Goal: Information Seeking & Learning: Learn about a topic

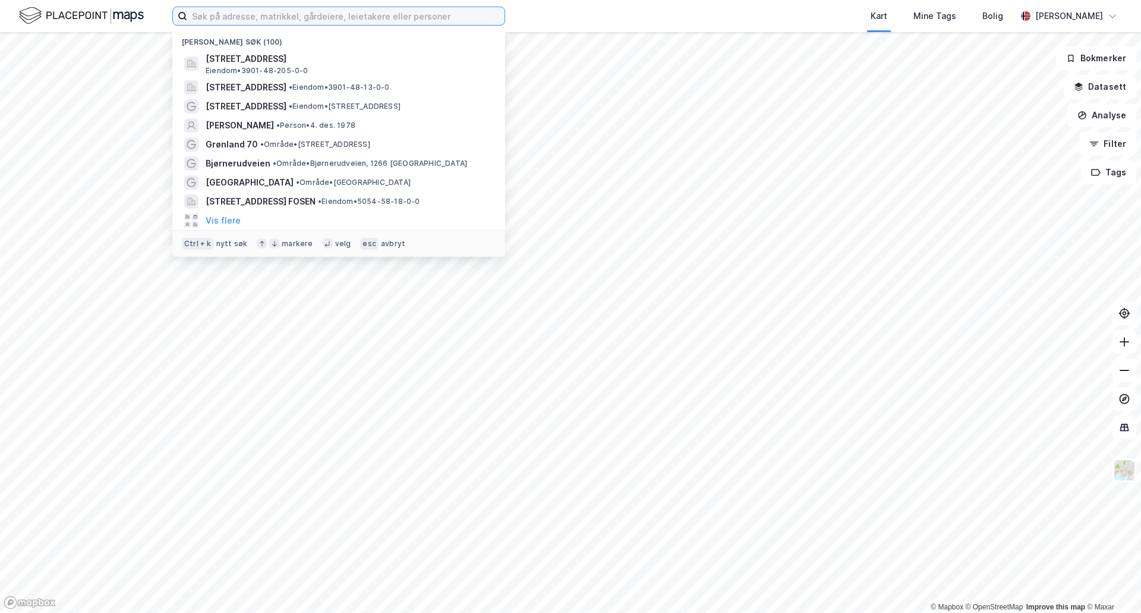
click at [234, 17] on input at bounding box center [345, 16] width 317 height 18
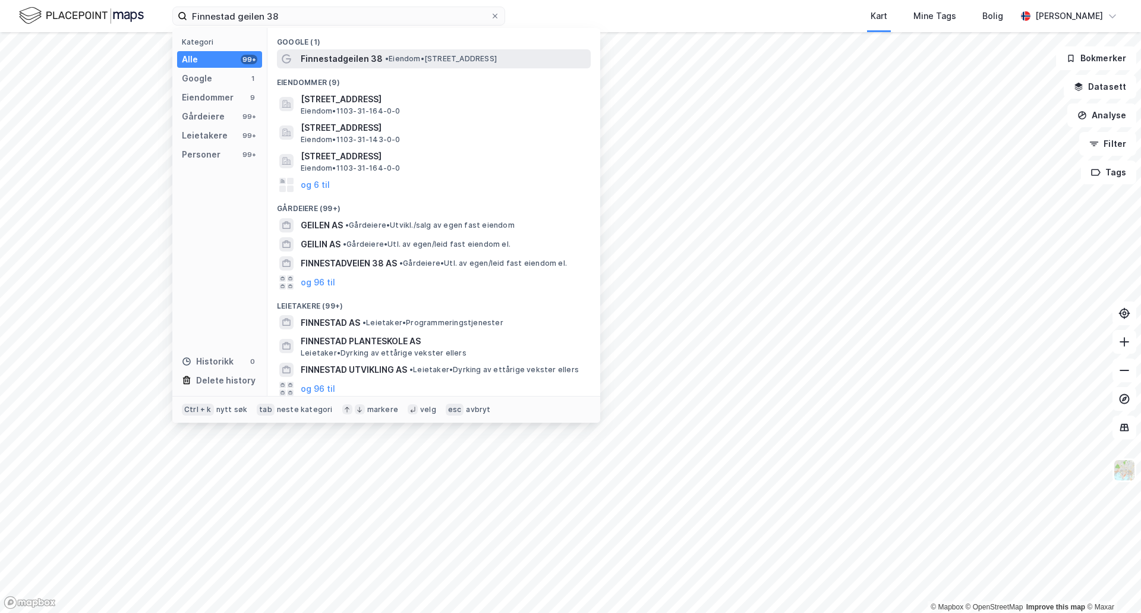
click at [324, 59] on span "Finnestadgeilen 38" at bounding box center [342, 59] width 82 height 14
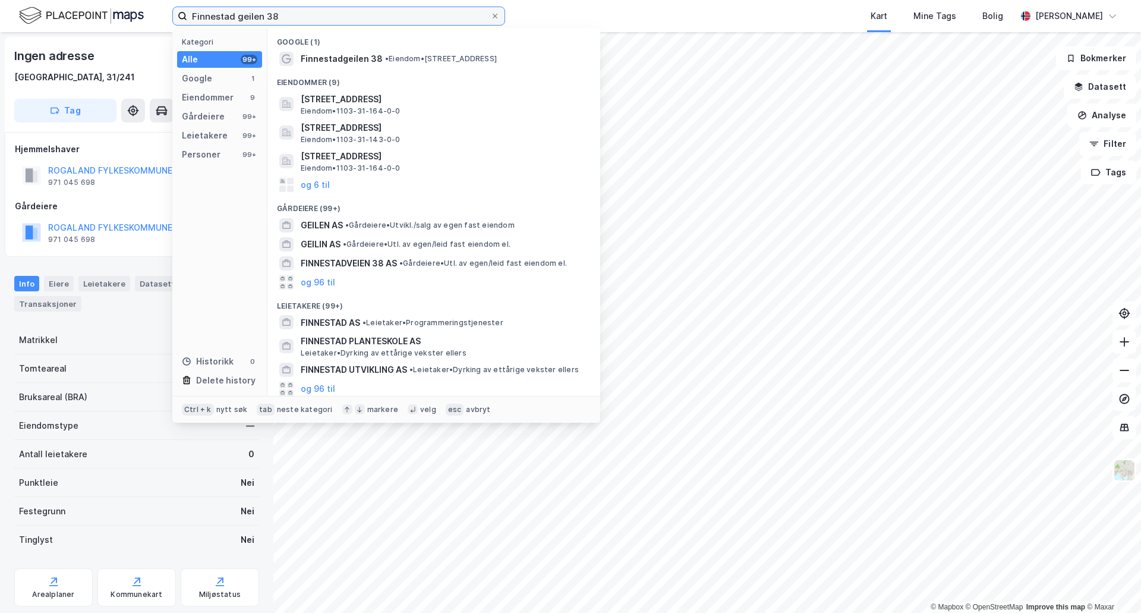
click at [236, 18] on input "Finnestad geilen 38" at bounding box center [338, 16] width 303 height 18
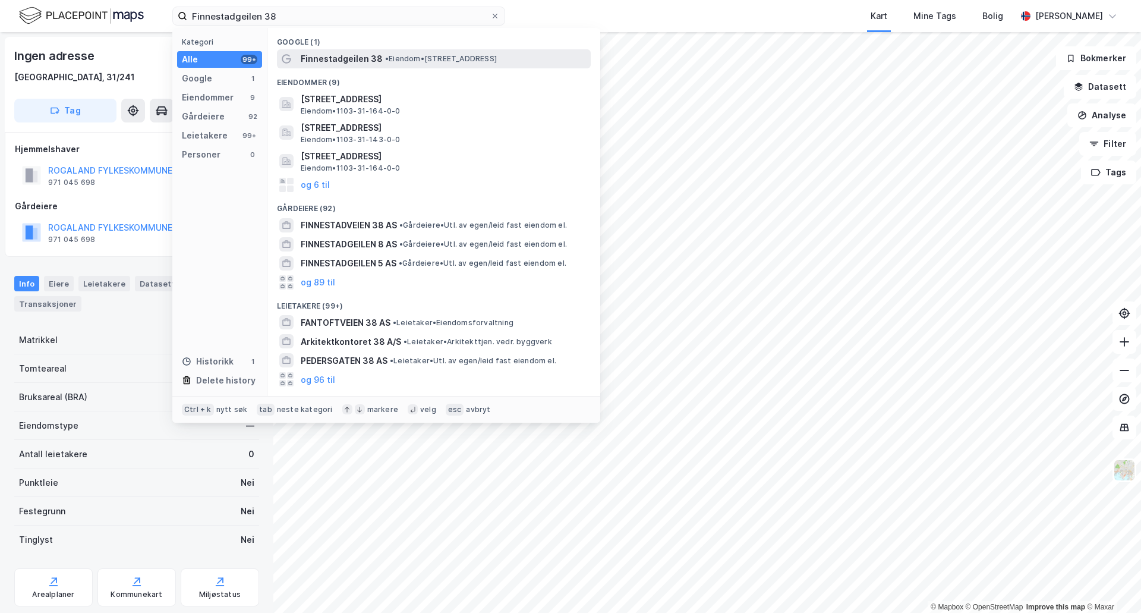
click at [339, 59] on span "Finnestadgeilen 38" at bounding box center [342, 59] width 82 height 14
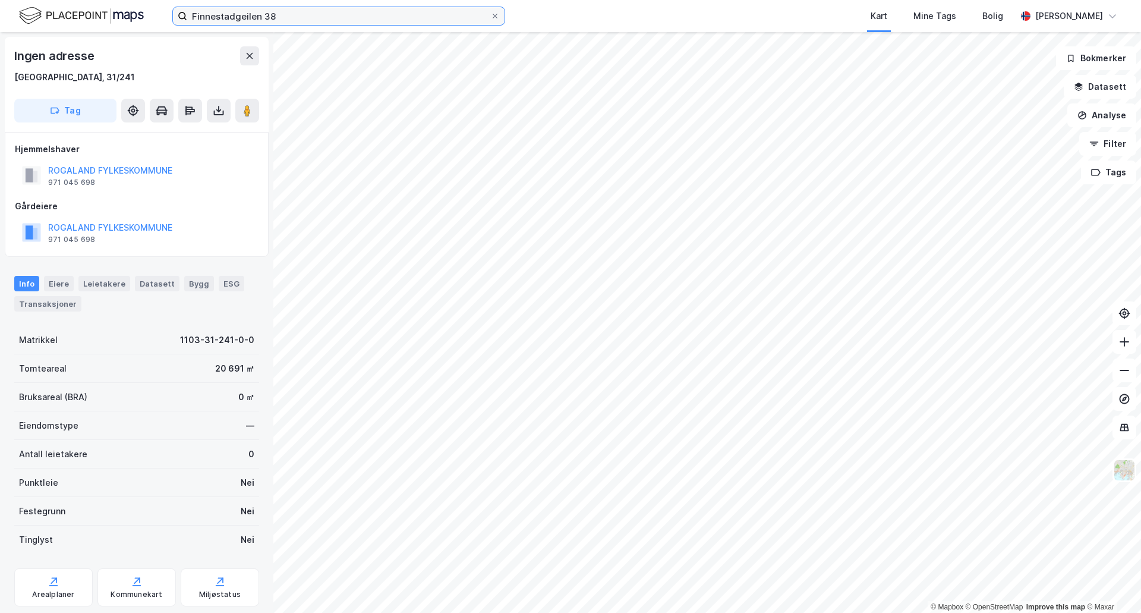
click at [298, 16] on input "Finnestadgeilen 38" at bounding box center [338, 16] width 303 height 18
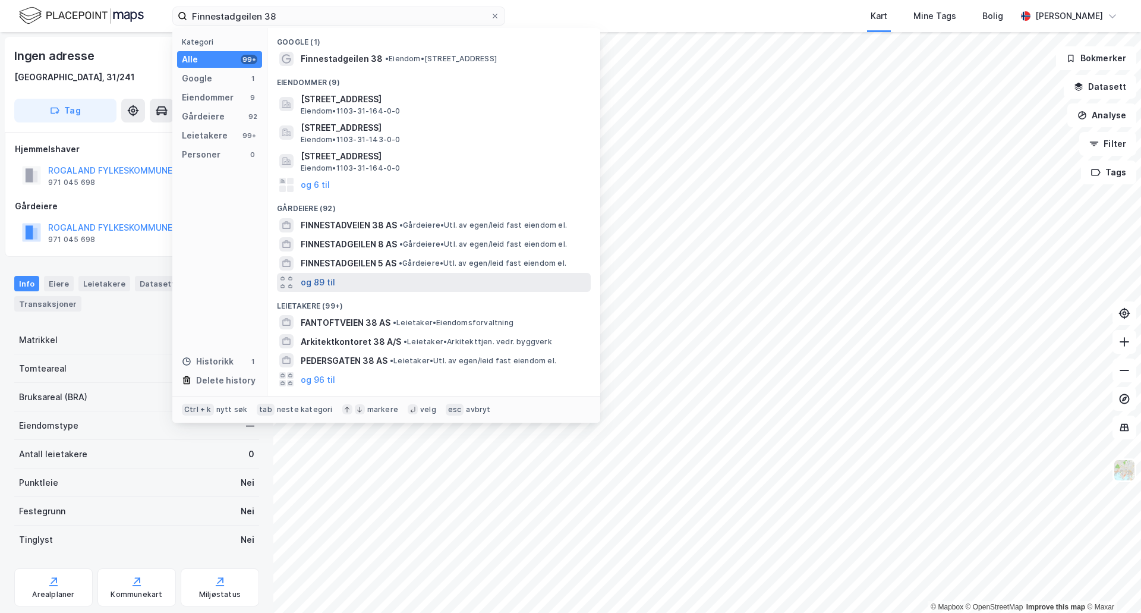
click at [326, 282] on button "og 89 til" at bounding box center [318, 282] width 34 height 14
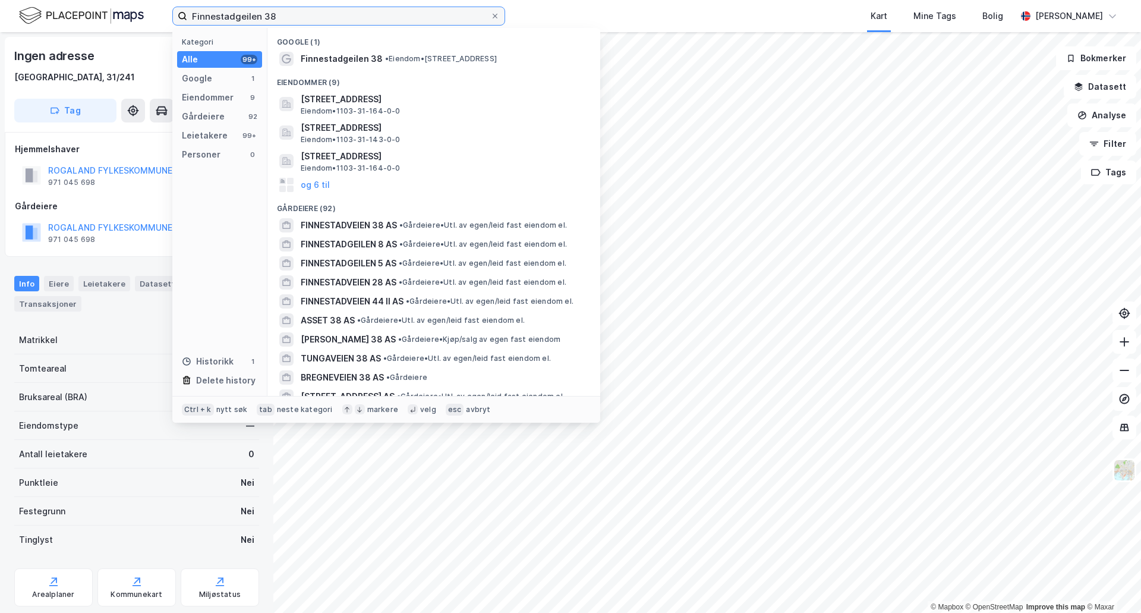
drag, startPoint x: 258, startPoint y: 18, endPoint x: 233, endPoint y: 15, distance: 25.7
click at [233, 15] on input "Finnestadgeilen 38" at bounding box center [338, 16] width 303 height 18
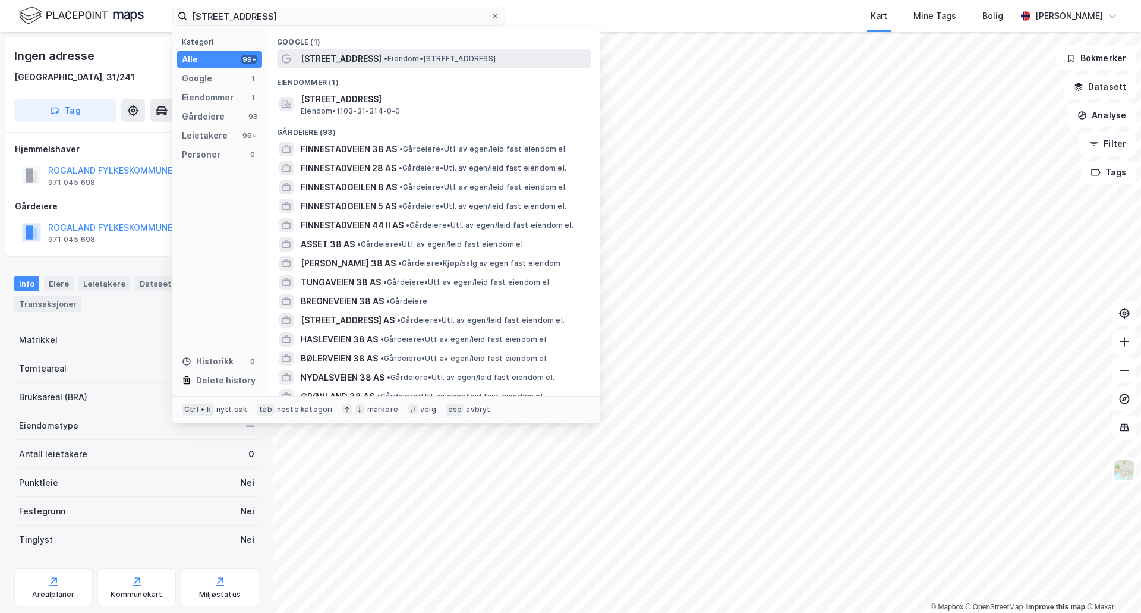
click at [310, 58] on span "[STREET_ADDRESS]" at bounding box center [341, 59] width 81 height 14
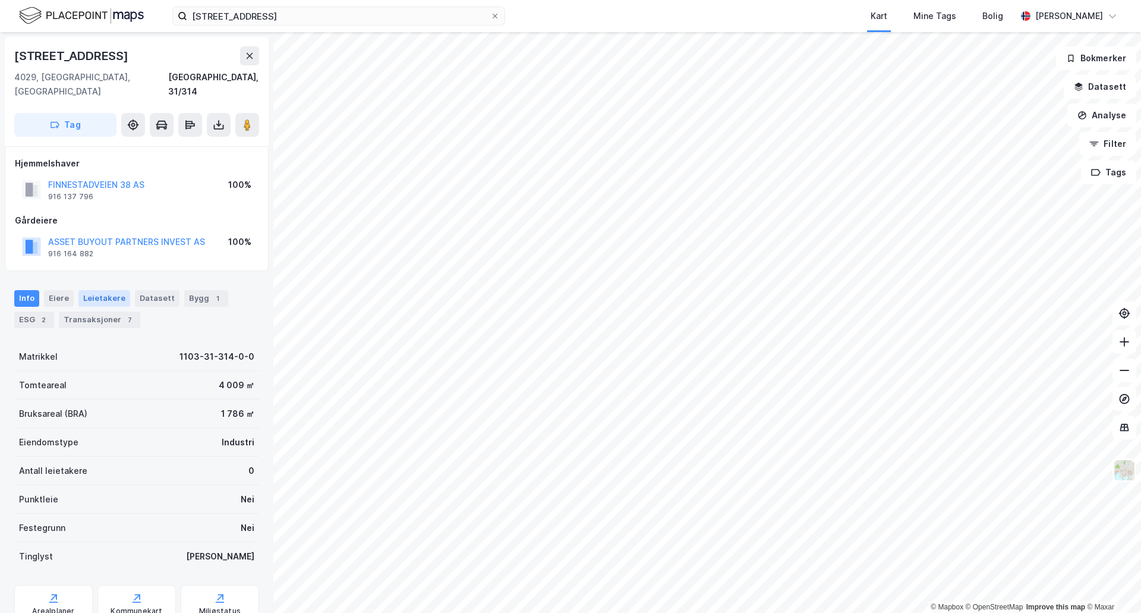
click at [97, 290] on div "Leietakere" at bounding box center [104, 298] width 52 height 17
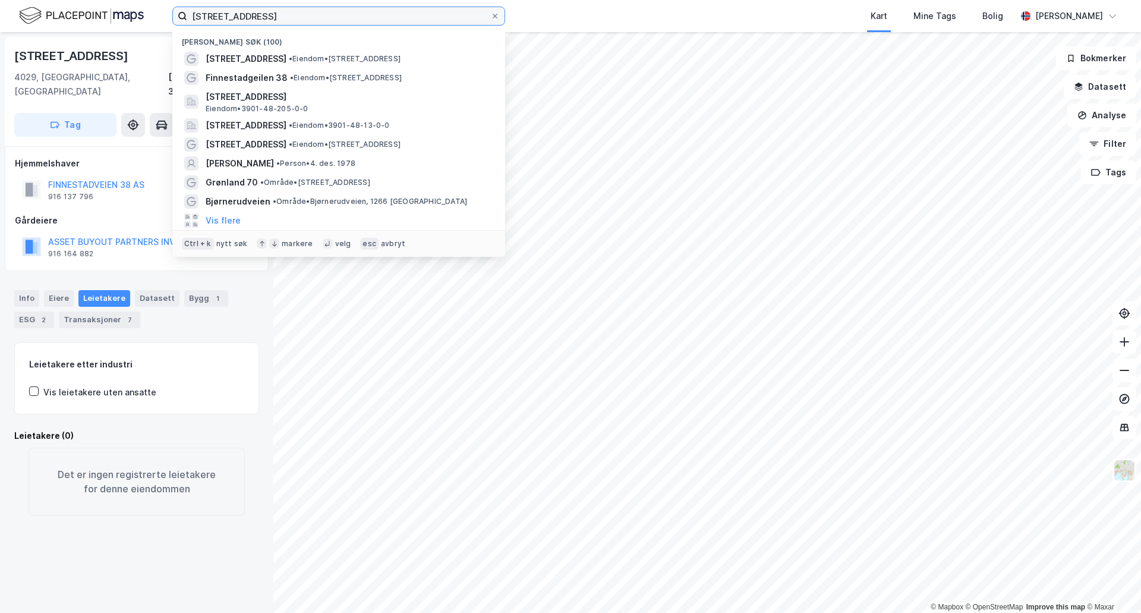
click at [267, 18] on input "[STREET_ADDRESS]" at bounding box center [338, 16] width 303 height 18
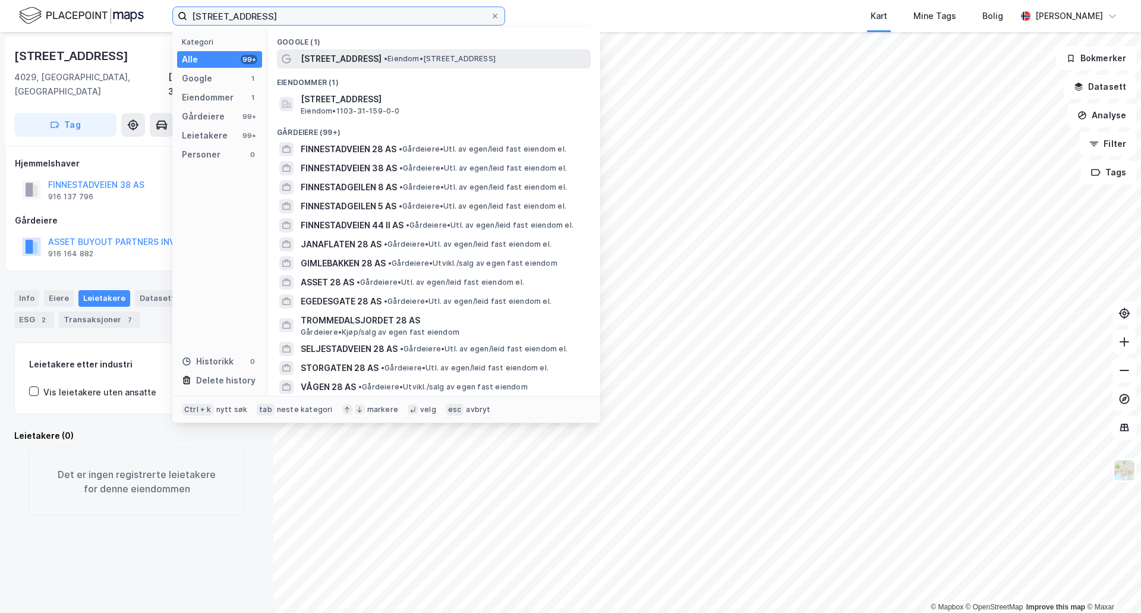
type input "[STREET_ADDRESS]"
click at [359, 56] on span "[STREET_ADDRESS]" at bounding box center [341, 59] width 81 height 14
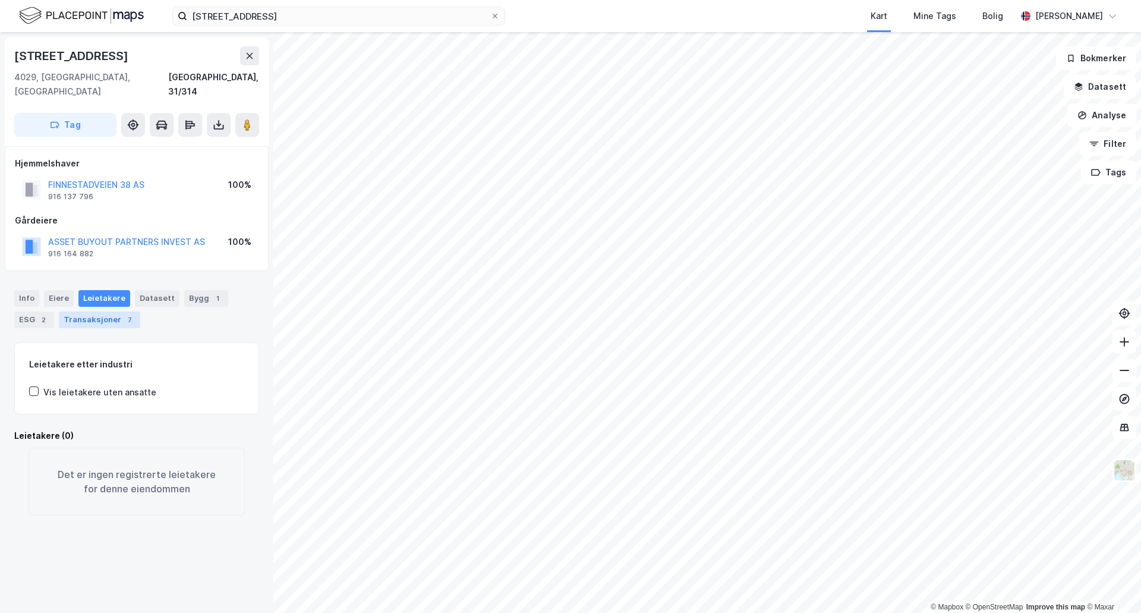
click at [113, 311] on div "Transaksjoner 7" at bounding box center [99, 319] width 81 height 17
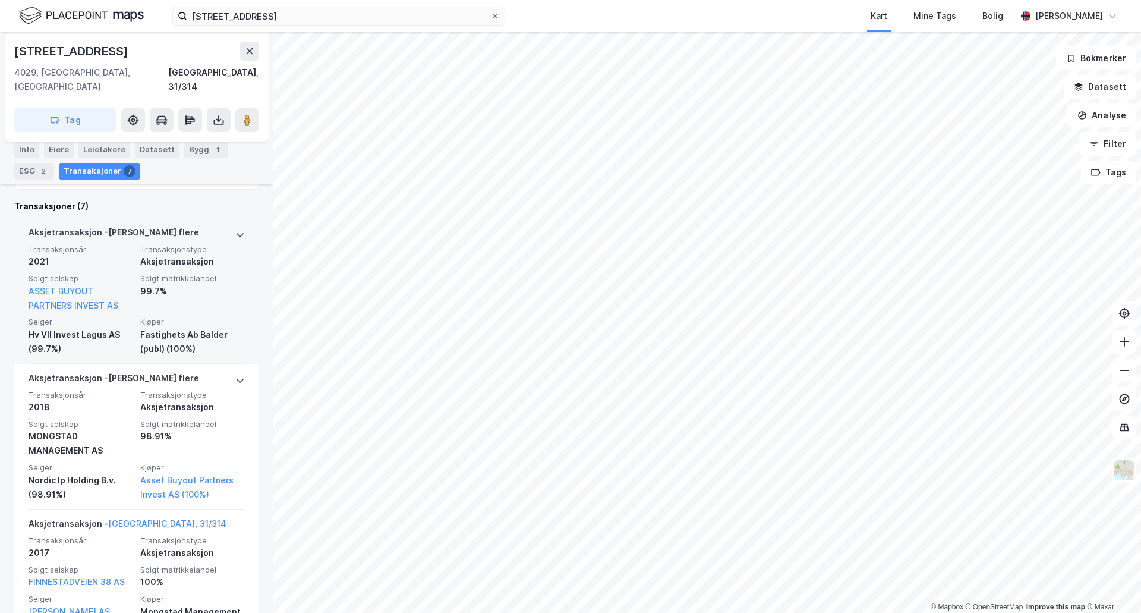
scroll to position [475, 0]
